Goal: Information Seeking & Learning: Learn about a topic

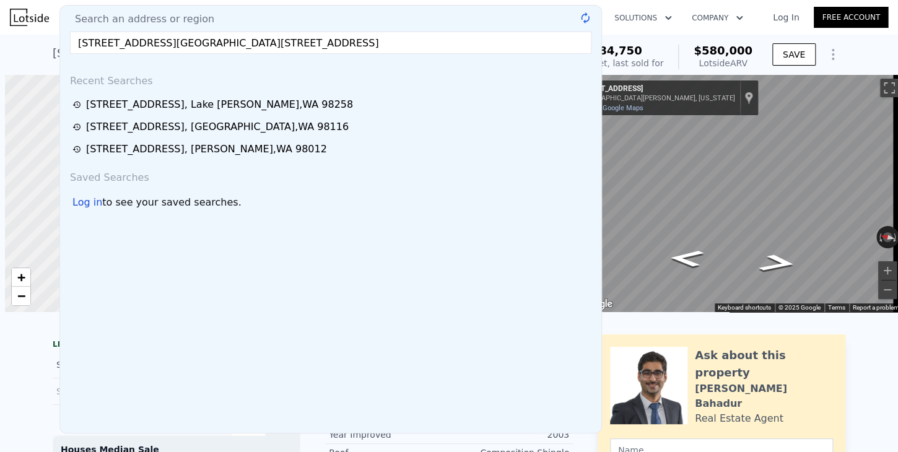
scroll to position [0, 5]
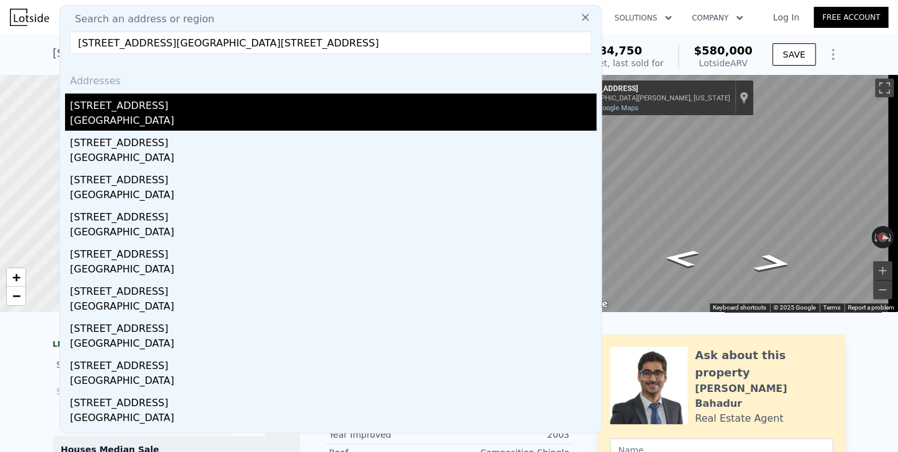
type input "[STREET_ADDRESS][GEOGRAPHIC_DATA][STREET_ADDRESS]"
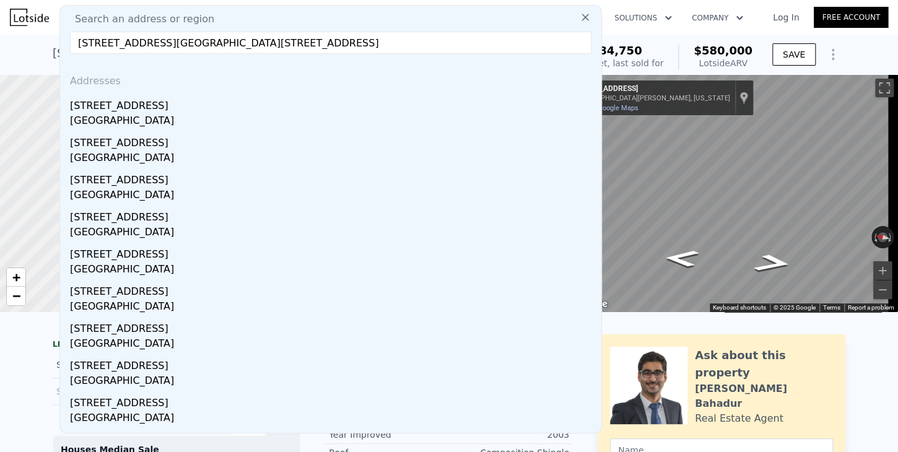
drag, startPoint x: 97, startPoint y: 115, endPoint x: 462, endPoint y: 112, distance: 365.2
click at [97, 114] on div "[GEOGRAPHIC_DATA]" at bounding box center [333, 121] width 526 height 17
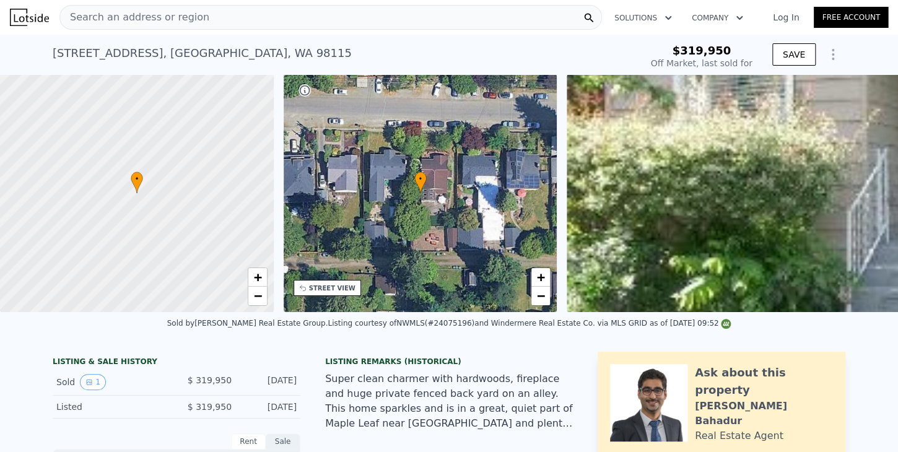
click at [119, 18] on span "Search an address or region" at bounding box center [134, 17] width 149 height 15
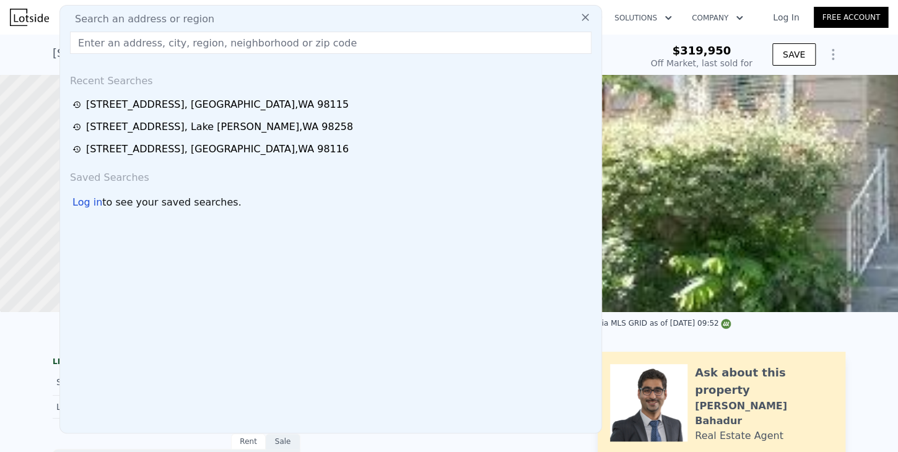
type input "$ 982,000"
type input "$ 559,101"
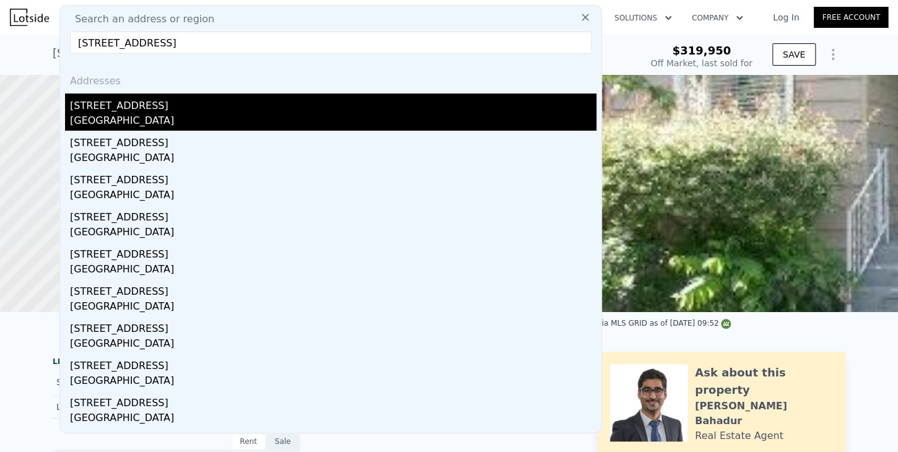
type input "[STREET_ADDRESS]"
click at [115, 107] on div "[STREET_ADDRESS]" at bounding box center [333, 103] width 526 height 20
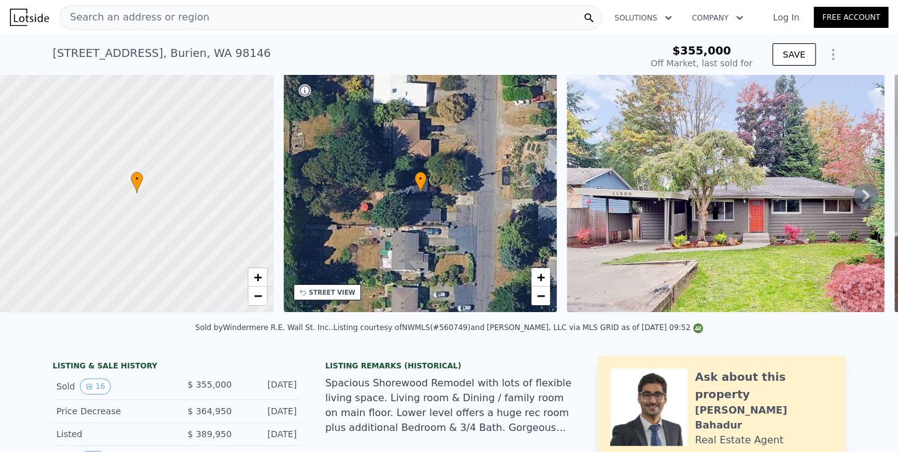
type input "$ 1,029,000"
type input "$ 564,180"
